Goal: Find contact information: Find contact information

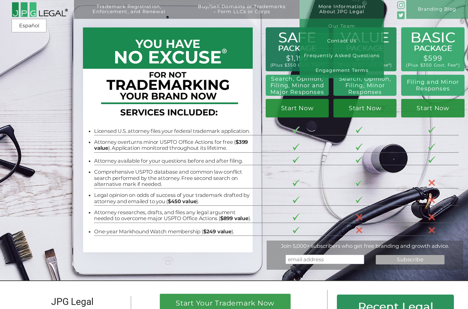
click at [346, 24] on link "Our Team" at bounding box center [342, 26] width 84 height 15
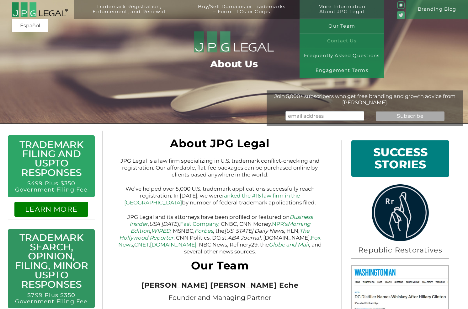
click at [344, 42] on link "Contact Us" at bounding box center [342, 41] width 84 height 15
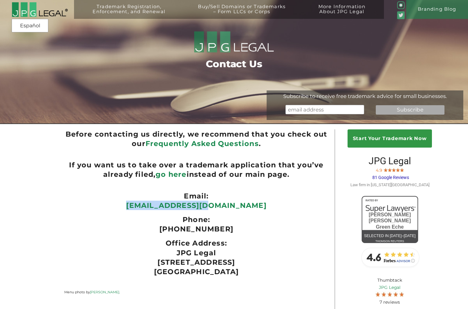
drag, startPoint x: 241, startPoint y: 206, endPoint x: 151, endPoint y: 206, distance: 89.5
click at [151, 206] on p "[EMAIL_ADDRESS][DOMAIN_NAME]" at bounding box center [196, 205] width 264 height 9
copy link "[EMAIL_ADDRESS][DOMAIN_NAME]"
